Goal: Information Seeking & Learning: Find contact information

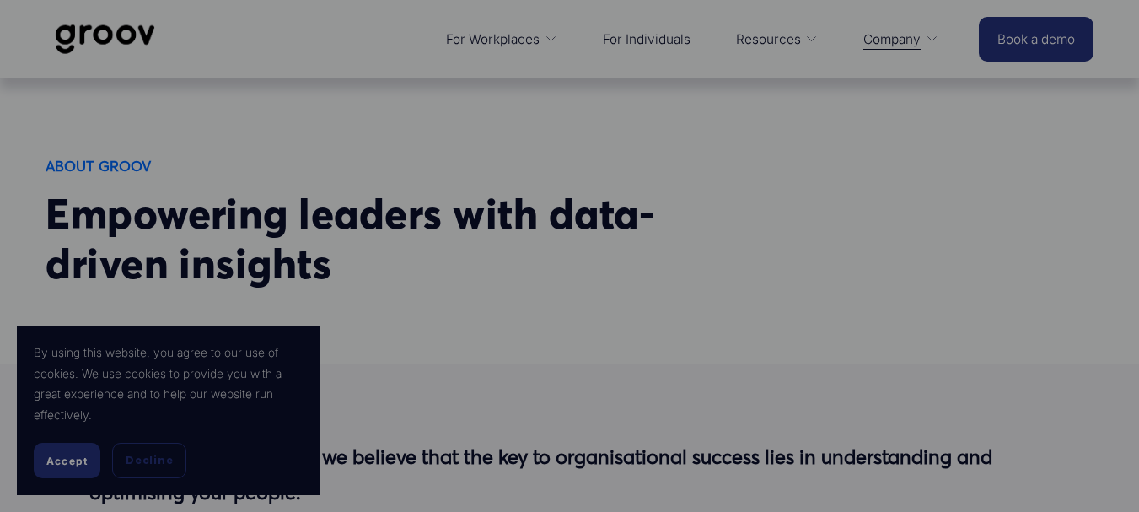
scroll to position [506, 0]
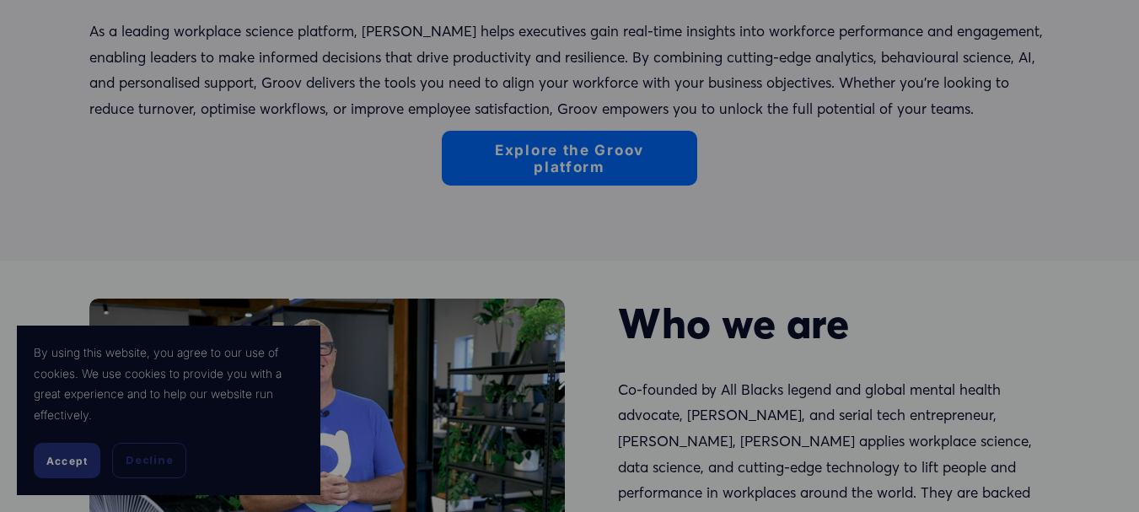
click at [65, 450] on button "Accept" at bounding box center [67, 460] width 67 height 35
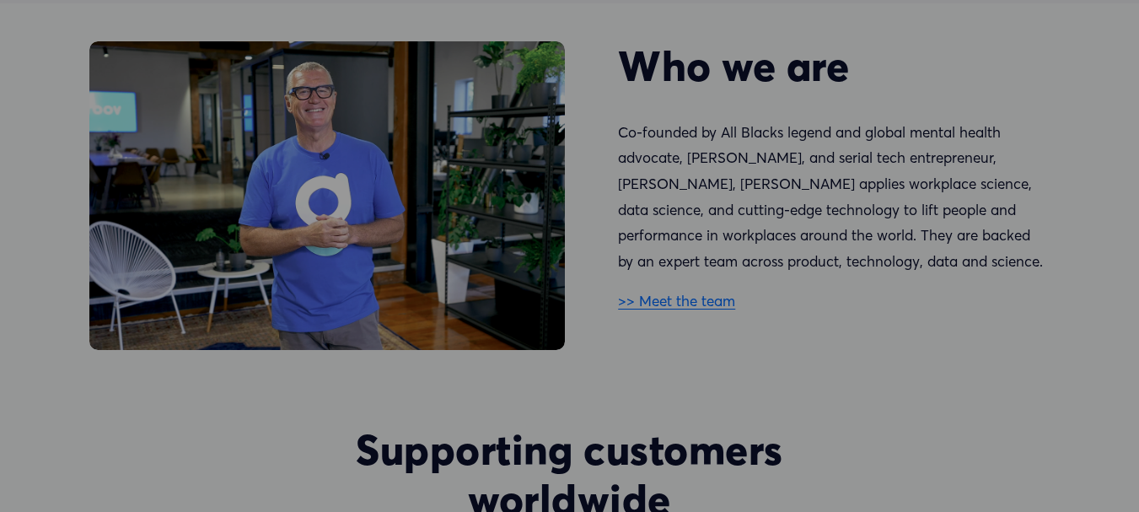
scroll to position [817, 0]
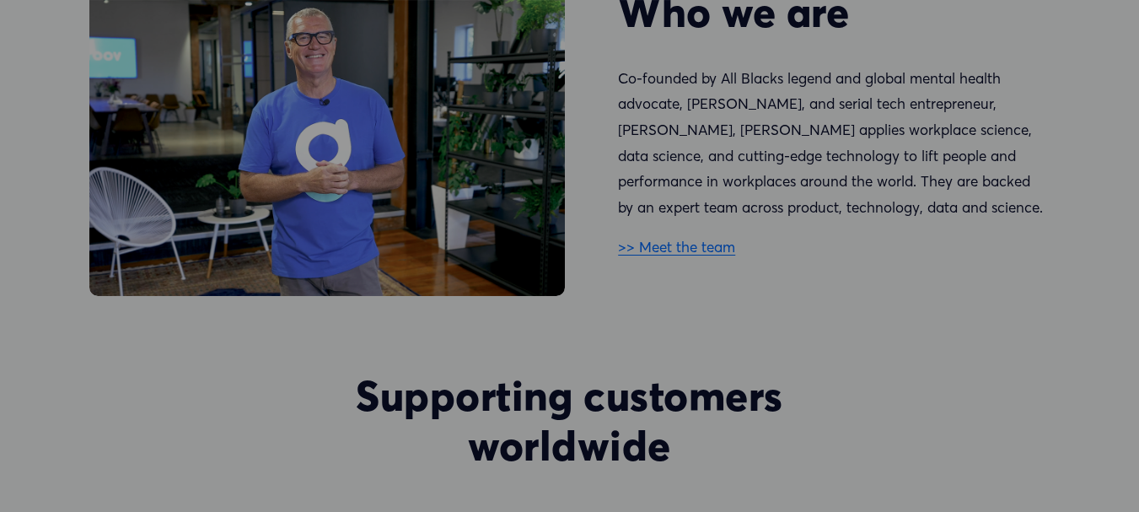
click at [683, 255] on link ">> Meet the team" at bounding box center [676, 247] width 117 height 18
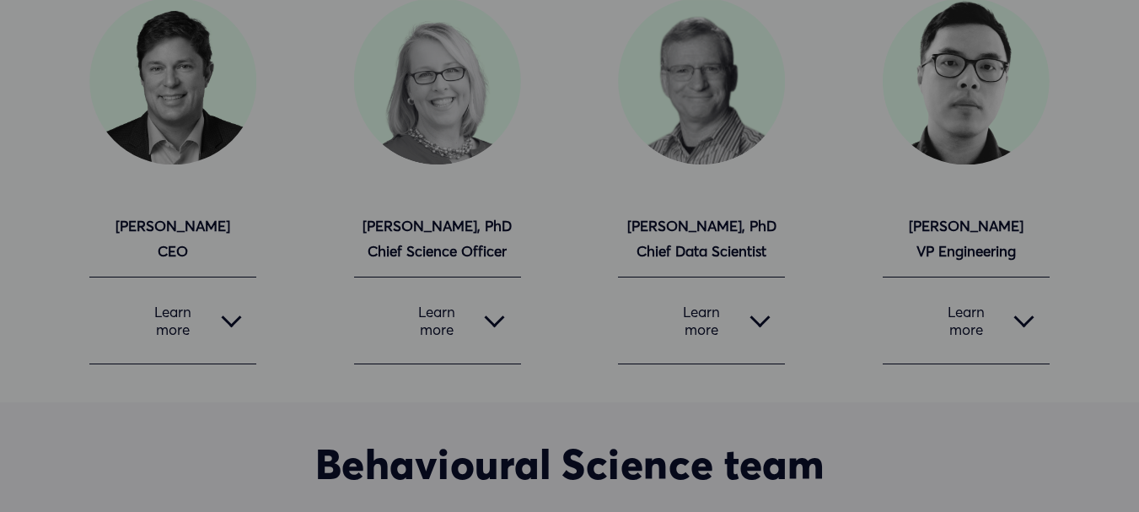
click at [705, 223] on strong "Leonard Roseman, PhD Chief Data Scientist" at bounding box center [701, 239] width 149 height 44
drag, startPoint x: 705, startPoint y: 223, endPoint x: 662, endPoint y: 223, distance: 43.0
click at [662, 223] on strong "Leonard Roseman, PhD Chief Data Scientist" at bounding box center [701, 239] width 149 height 44
copy strong "Leonard Roseman"
click at [661, 260] on strong "Leonard Roseman, PhD Chief Data Scientist" at bounding box center [701, 239] width 149 height 44
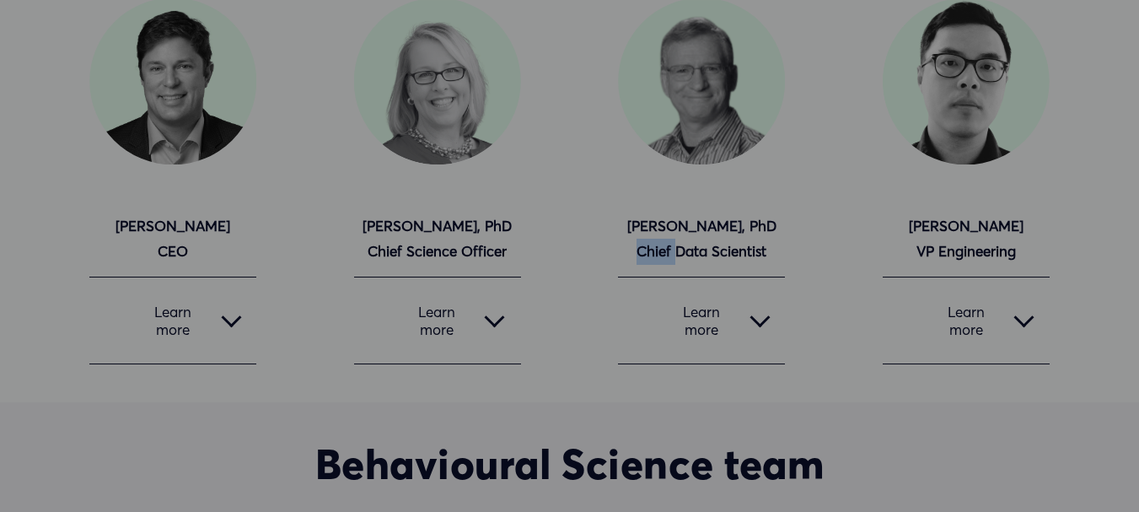
click at [661, 260] on strong "Leonard Roseman, PhD Chief Data Scientist" at bounding box center [701, 239] width 149 height 44
copy div "Chief Data Scientist"
click at [659, 233] on strong "Leonard Roseman, PhD Chief Data Scientist" at bounding box center [701, 239] width 149 height 44
copy strong "Leonard Roseman"
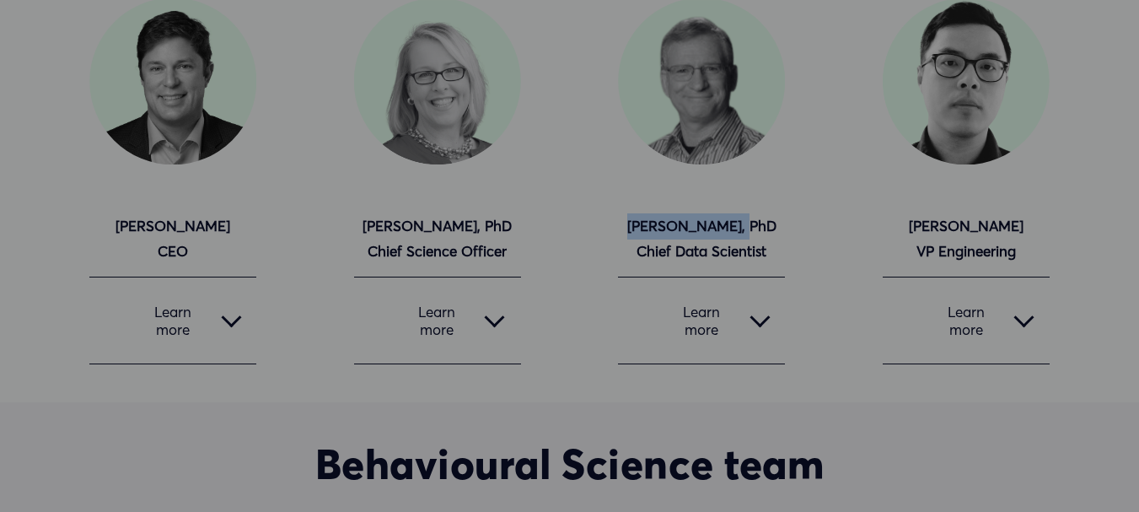
drag, startPoint x: 659, startPoint y: 233, endPoint x: 712, endPoint y: 233, distance: 53.1
click at [712, 233] on strong "Leonard Roseman, PhD Chief Data Scientist" at bounding box center [701, 239] width 149 height 44
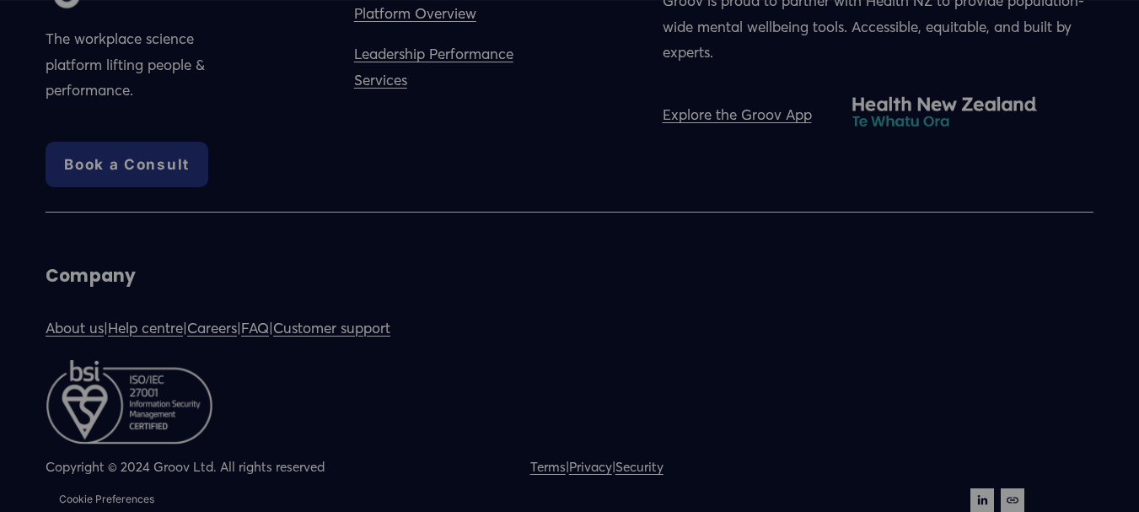
scroll to position [2985, 0]
click at [979, 490] on use "LinkedIn" at bounding box center [982, 500] width 24 height 24
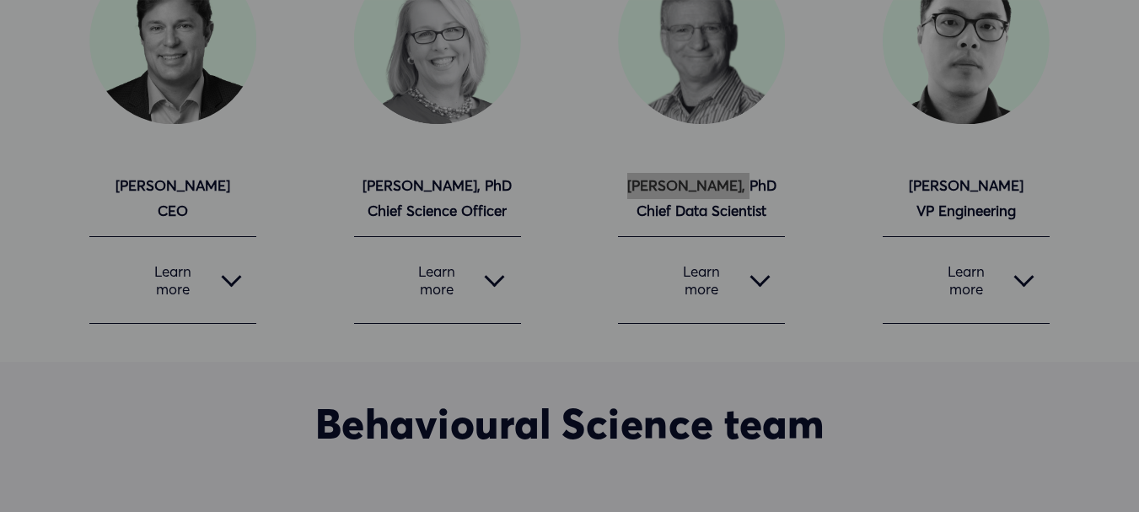
scroll to position [253, 0]
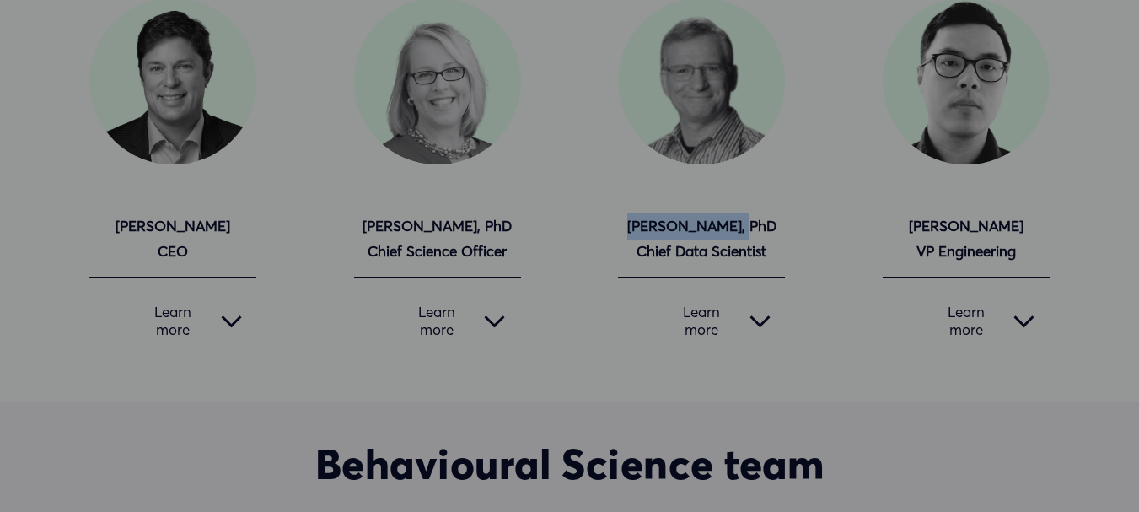
click at [657, 220] on strong "Leonard Roseman, PhD Chief Data Scientist" at bounding box center [701, 239] width 149 height 44
drag, startPoint x: 657, startPoint y: 220, endPoint x: 697, endPoint y: 220, distance: 40.5
click at [697, 220] on strong "Leonard Roseman, PhD Chief Data Scientist" at bounding box center [701, 239] width 149 height 44
click at [658, 257] on strong "Leonard Roseman, PhD Chief Data Scientist" at bounding box center [701, 239] width 149 height 44
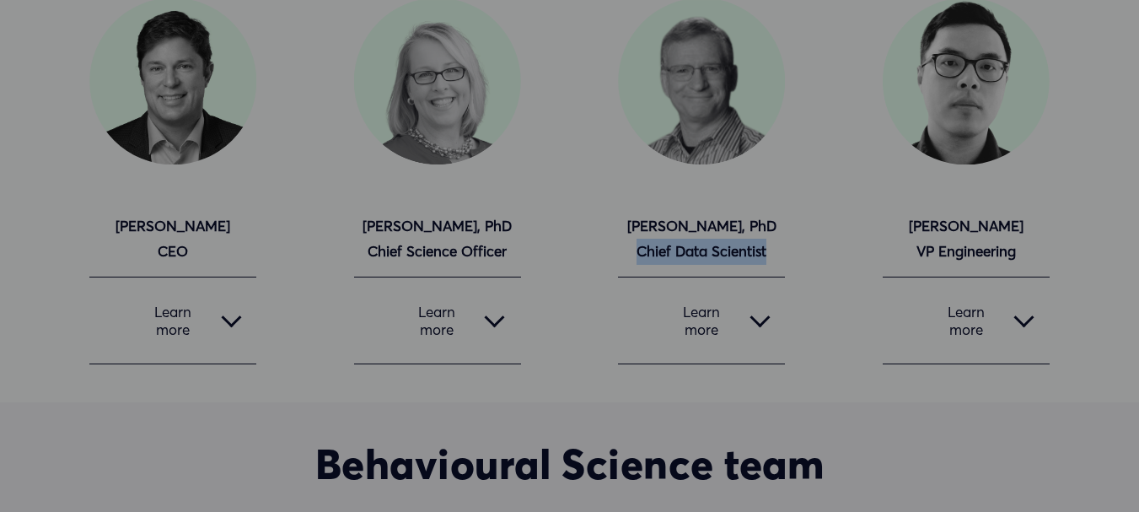
click at [658, 257] on strong "Leonard Roseman, PhD Chief Data Scientist" at bounding box center [701, 239] width 149 height 44
copy div "Chief Data Scientist"
drag, startPoint x: 643, startPoint y: 223, endPoint x: 706, endPoint y: 224, distance: 63.2
click at [706, 224] on strong "Leonard Roseman, PhD Chief Data Scientist" at bounding box center [701, 239] width 149 height 44
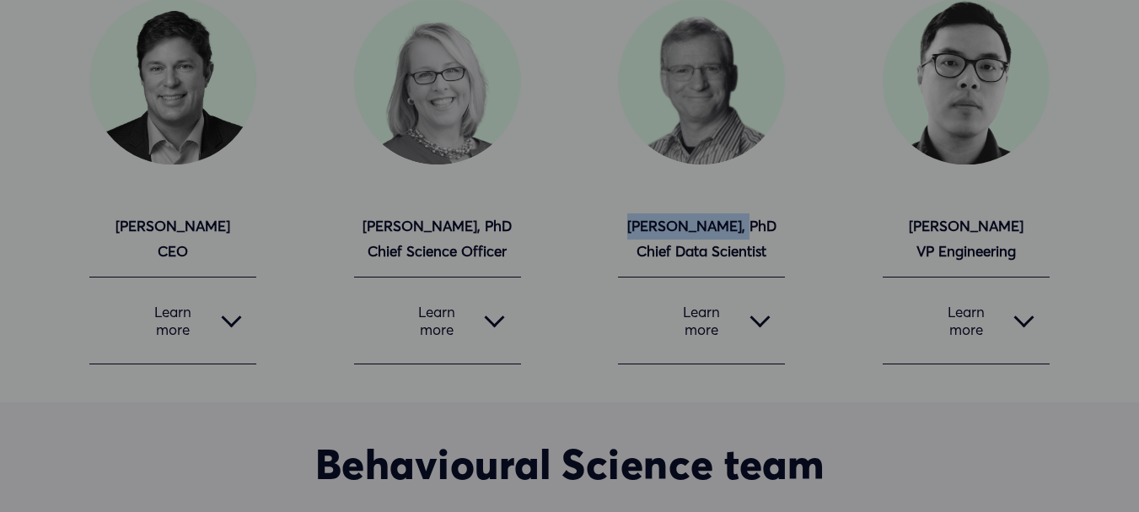
drag, startPoint x: 706, startPoint y: 224, endPoint x: 586, endPoint y: 148, distance: 142.4
click at [651, 227] on strong "Leonard Roseman, PhD Chief Data Scientist" at bounding box center [701, 239] width 149 height 44
click at [753, 343] on button "Learn more" at bounding box center [701, 320] width 167 height 86
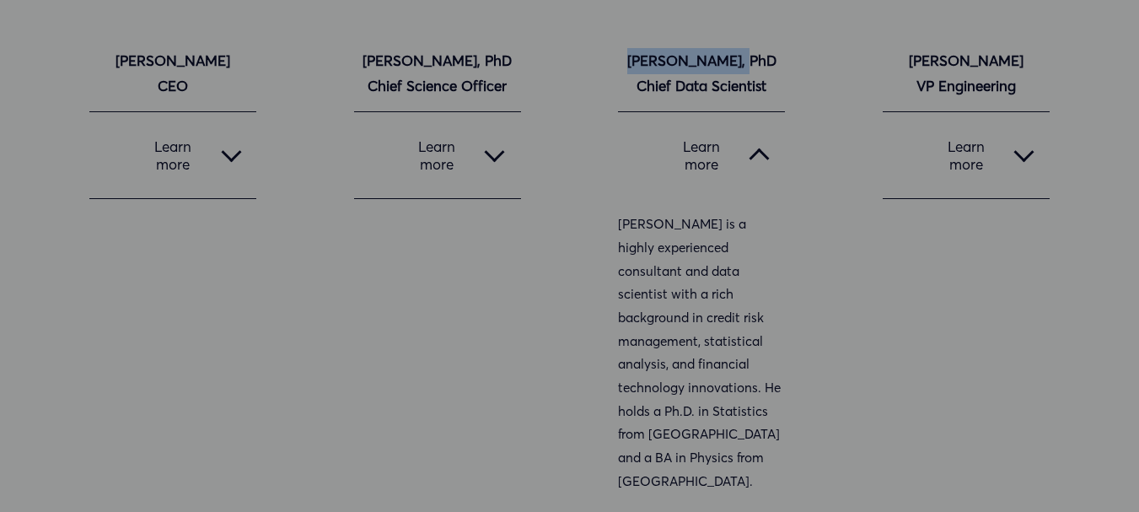
scroll to position [421, 0]
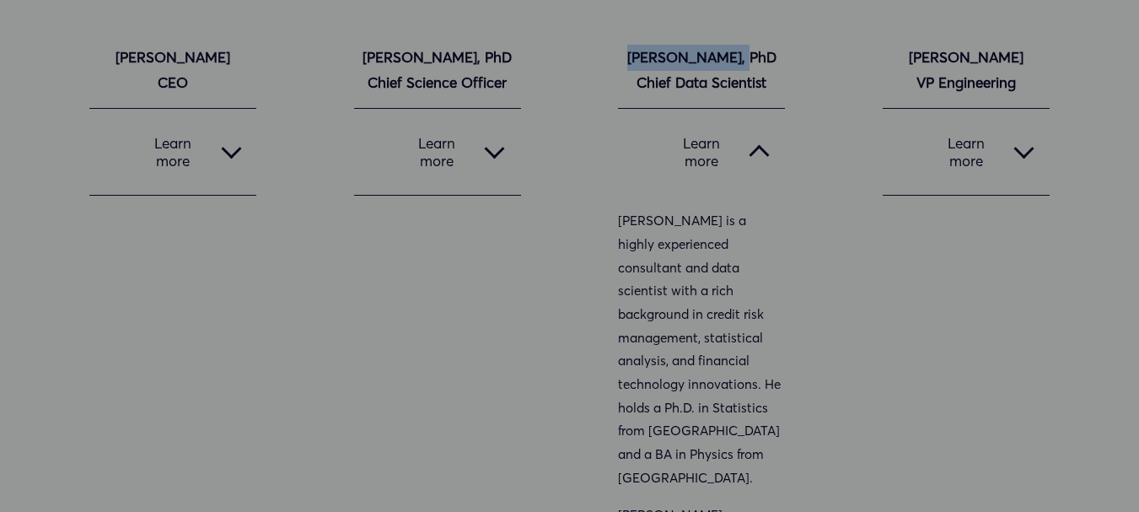
click at [631, 224] on p "Leonard Roseman is a highly experienced consultant and data scientist with a ri…" at bounding box center [701, 349] width 167 height 280
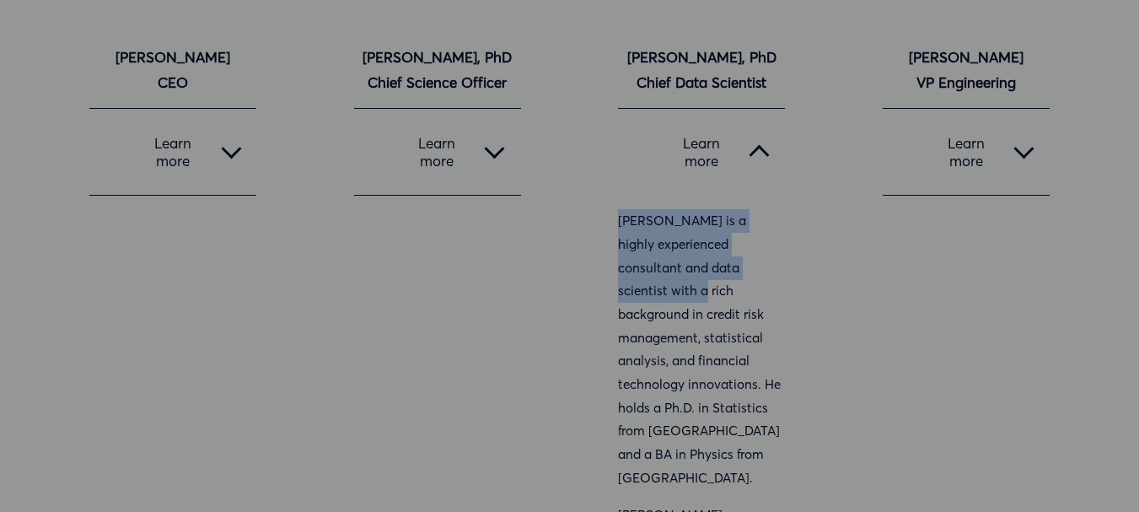
drag, startPoint x: 631, startPoint y: 224, endPoint x: 689, endPoint y: 299, distance: 94.4
click at [689, 299] on p "Leonard Roseman is a highly experienced consultant and data scientist with a ri…" at bounding box center [701, 349] width 167 height 280
click at [651, 224] on p "Leonard Roseman is a highly experienced consultant and data scientist with a ri…" at bounding box center [701, 349] width 167 height 280
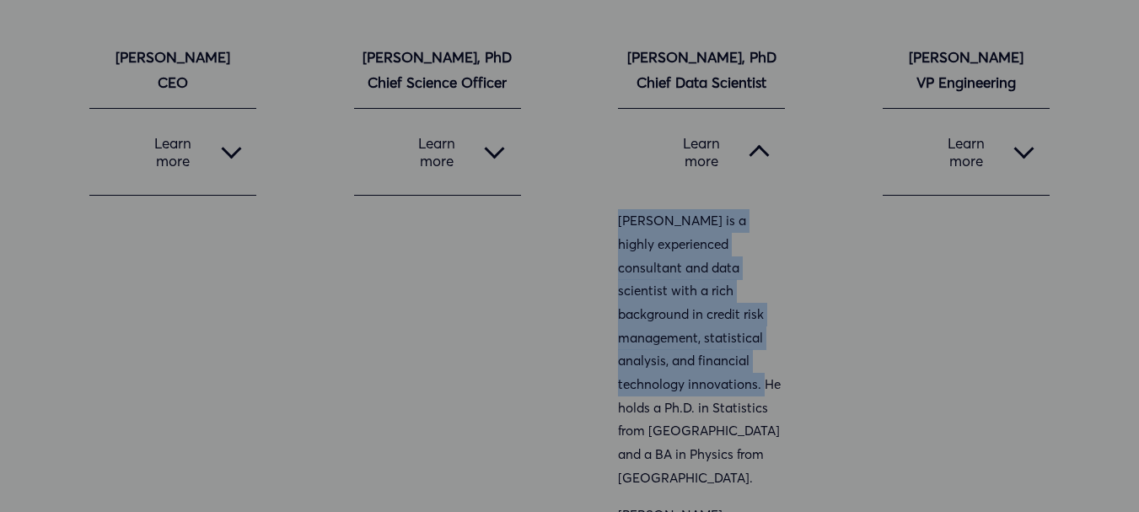
drag, startPoint x: 651, startPoint y: 224, endPoint x: 711, endPoint y: 389, distance: 174.9
click at [711, 389] on p "Leonard Roseman is a highly experienced consultant and data scientist with a ri…" at bounding box center [701, 349] width 167 height 280
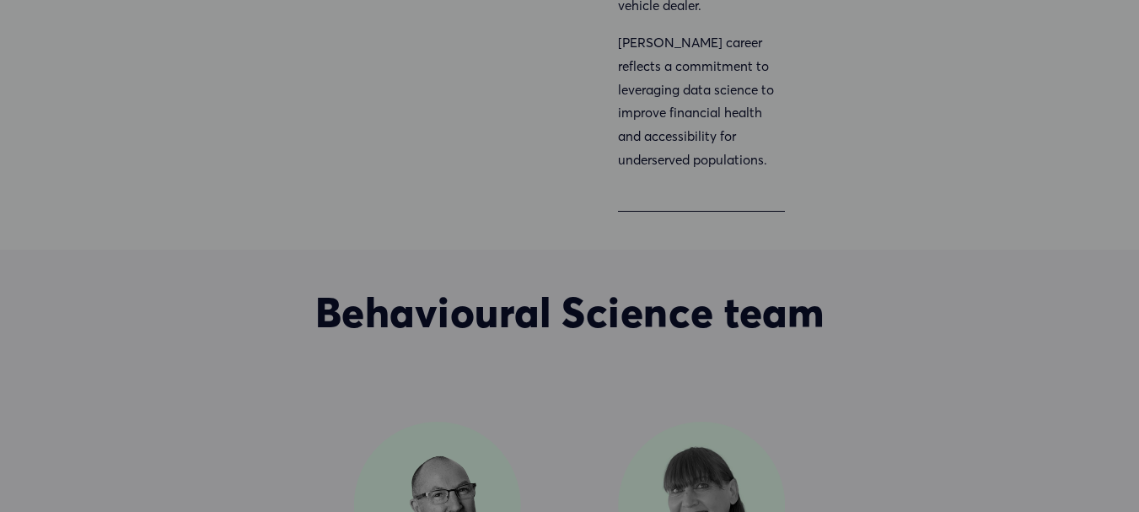
scroll to position [2023, 0]
